Goal: Register for event/course

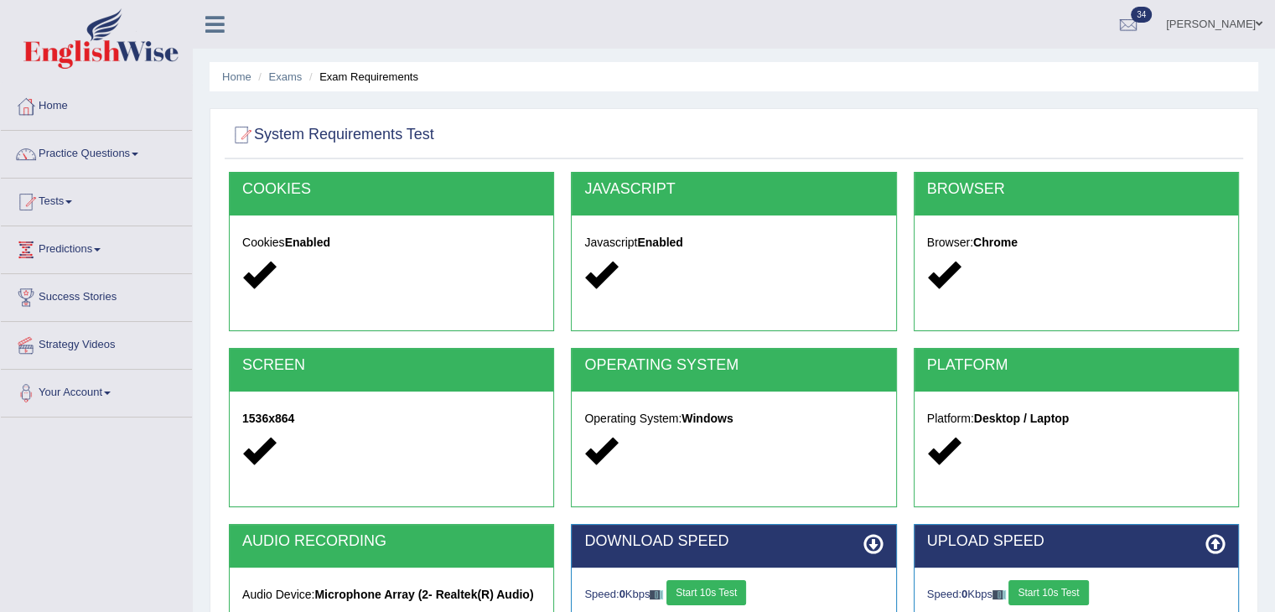
scroll to position [268, 0]
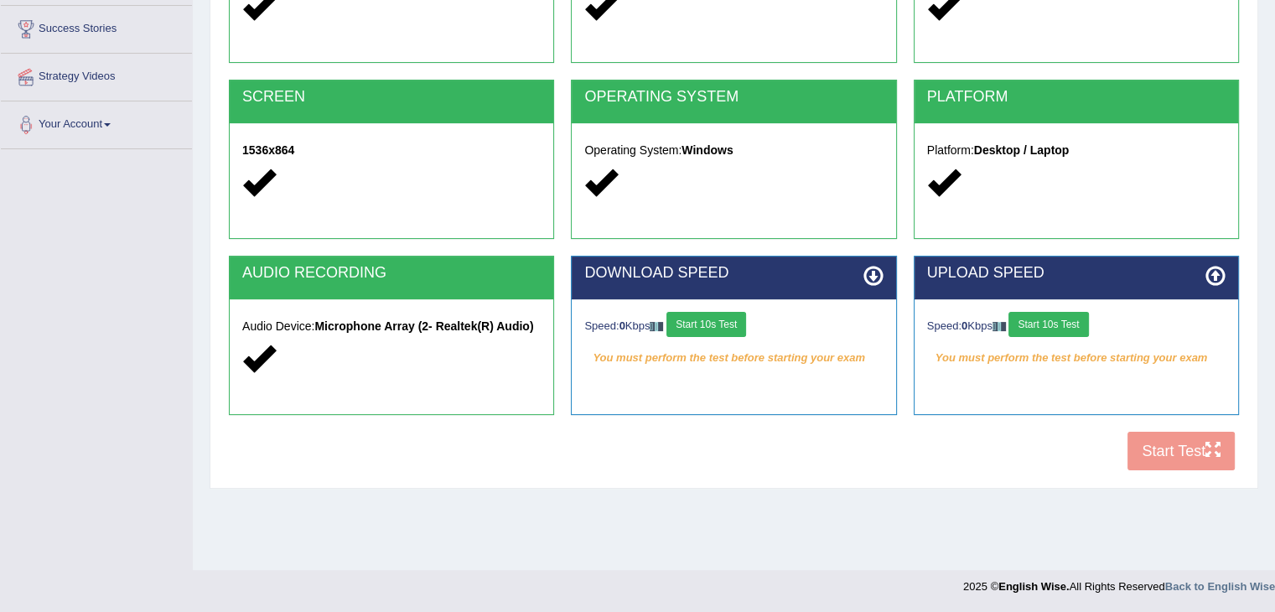
click at [694, 320] on button "Start 10s Test" at bounding box center [706, 324] width 80 height 25
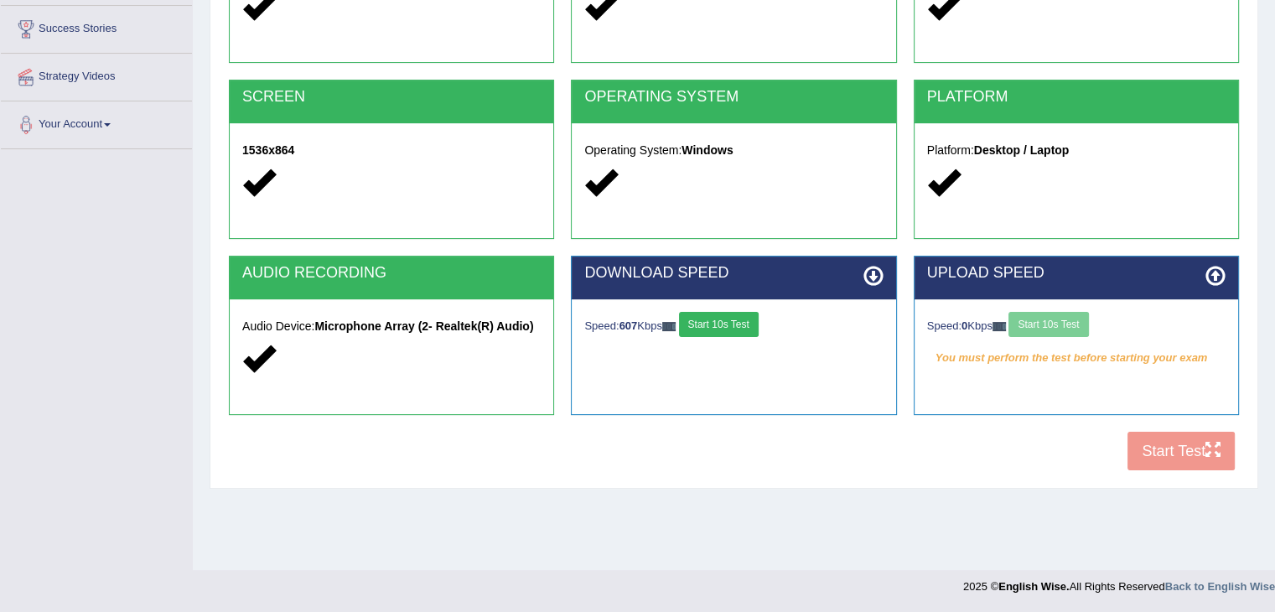
click at [1083, 313] on div "Speed: 0 Kbps Start 10s Test" at bounding box center [1076, 326] width 298 height 29
click at [1077, 323] on div "Speed: 0 Kbps Start 10s Test" at bounding box center [1076, 326] width 298 height 29
click at [1077, 323] on button "Start 10s Test" at bounding box center [1048, 324] width 80 height 25
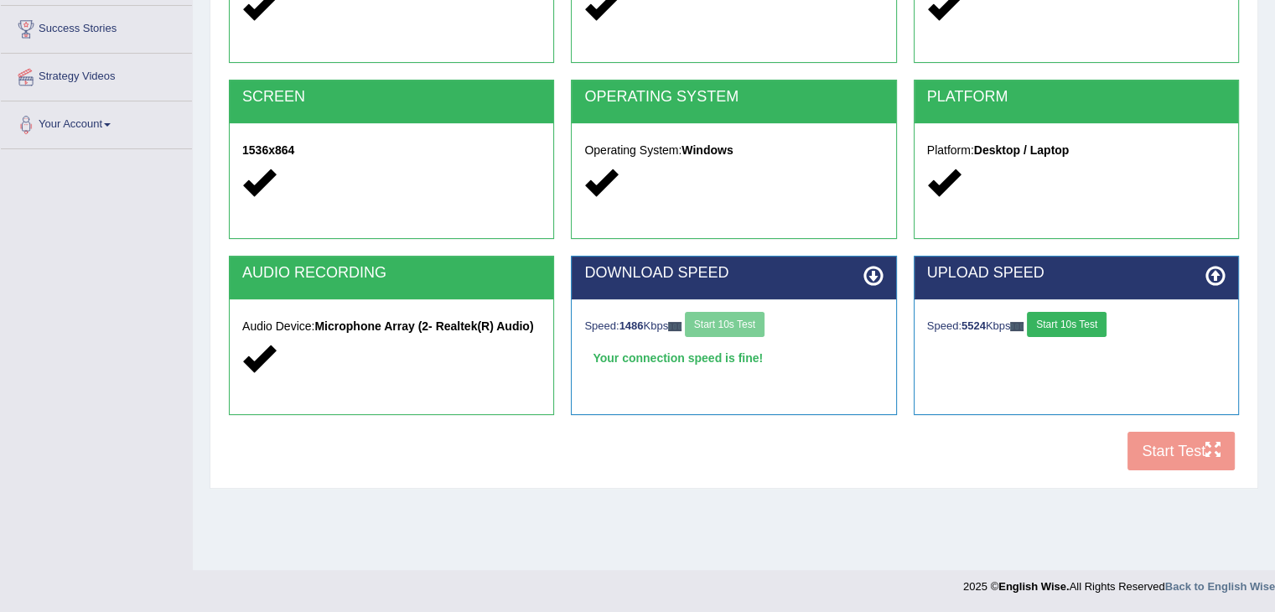
click at [1155, 438] on div "COOKIES Cookies Enabled JAVASCRIPT Javascript Enabled BROWSER Browser: Chrome S…" at bounding box center [734, 192] width 1018 height 576
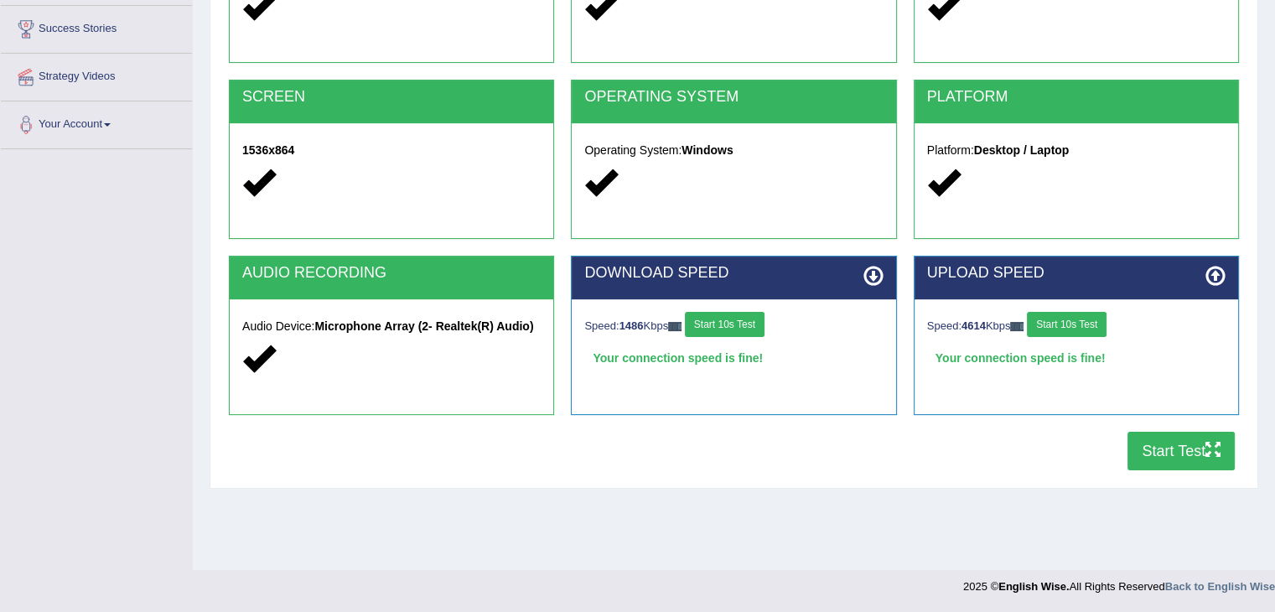
click at [1170, 458] on button "Start Test" at bounding box center [1180, 451] width 107 height 39
